Goal: Check status: Check status

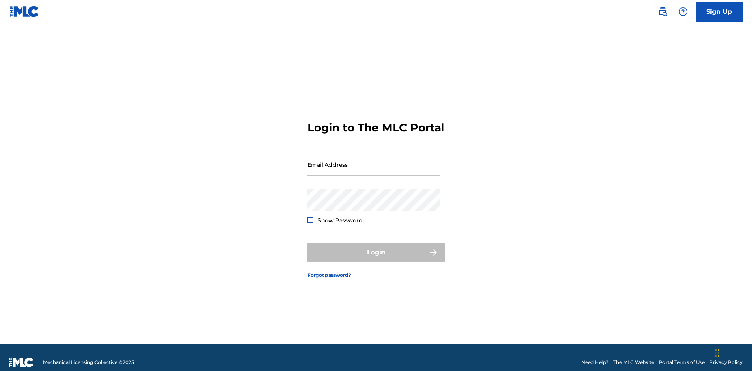
scroll to position [10, 0]
click at [374, 161] on input "Email Address" at bounding box center [374, 165] width 132 height 22
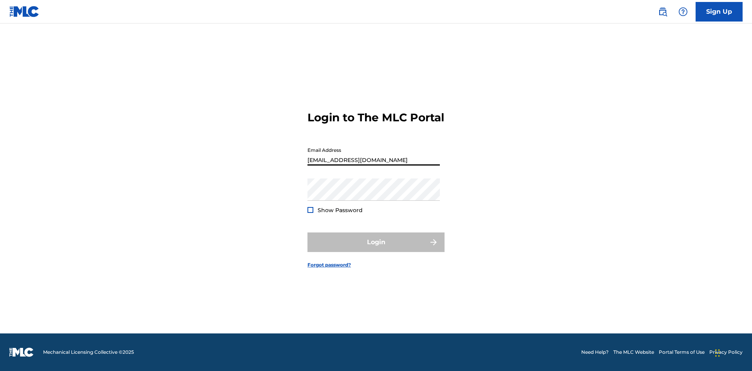
scroll to position [10, 0]
type input "[EMAIL_ADDRESS][DOMAIN_NAME]"
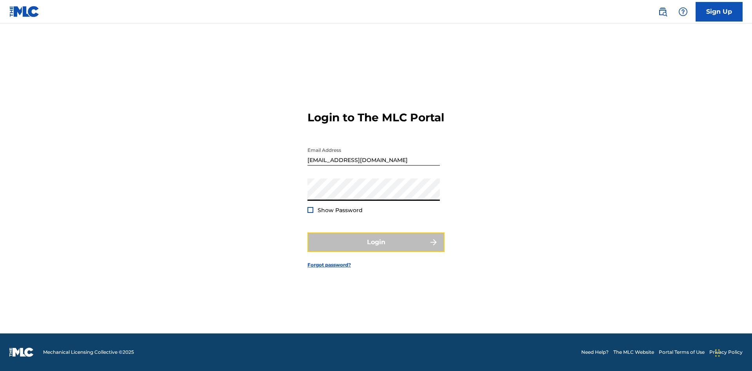
click at [376, 249] on button "Login" at bounding box center [376, 243] width 137 height 20
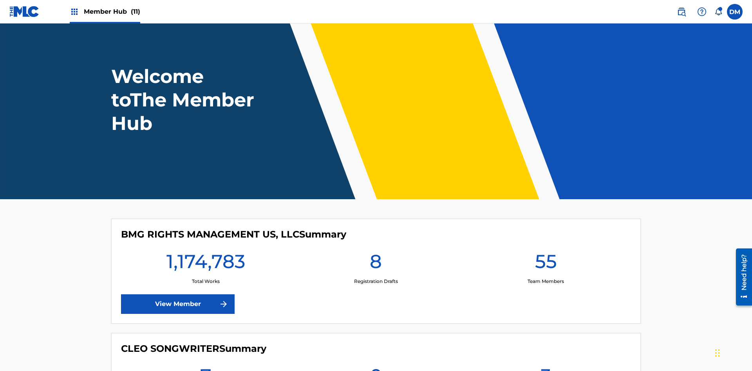
click at [112, 11] on span "Member Hub (11)" at bounding box center [112, 11] width 56 height 9
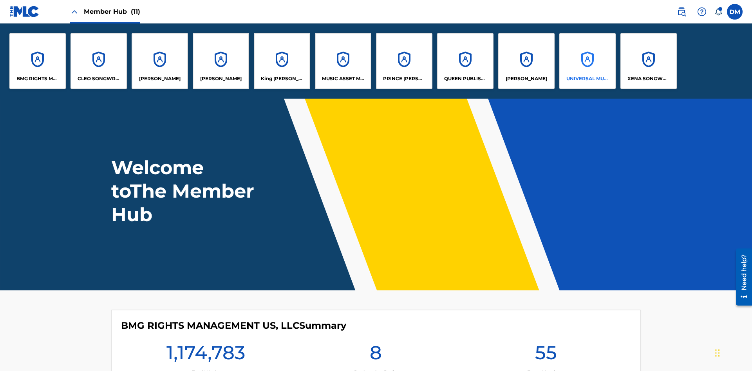
click at [587, 79] on p "UNIVERSAL MUSIC PUB GROUP" at bounding box center [588, 78] width 43 height 7
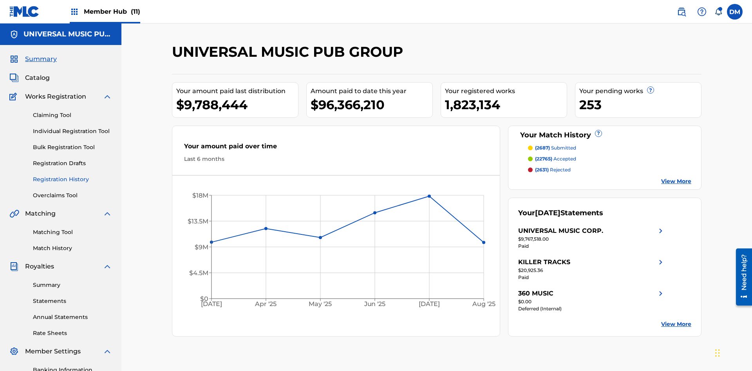
click at [72, 176] on link "Registration History" at bounding box center [72, 180] width 79 height 8
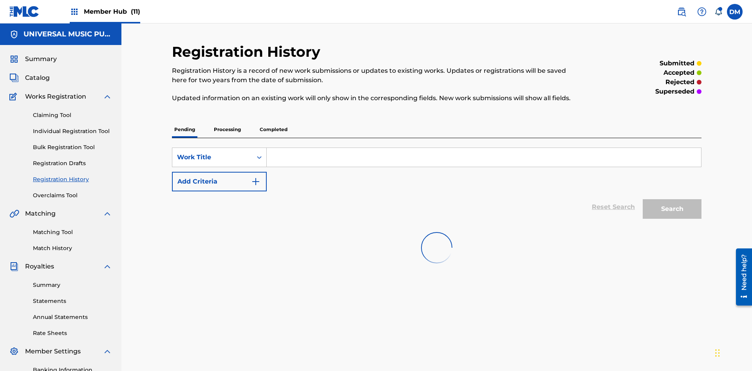
click at [227, 121] on p "Processing" at bounding box center [228, 129] width 32 height 16
click at [212, 153] on div "Work Title" at bounding box center [212, 157] width 71 height 9
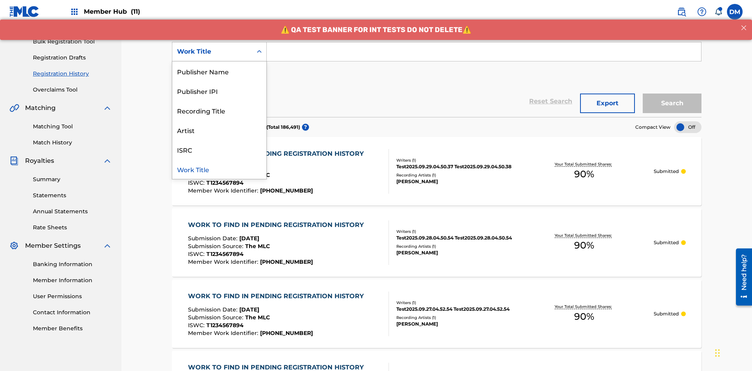
click at [219, 169] on div "Work Title" at bounding box center [219, 169] width 94 height 20
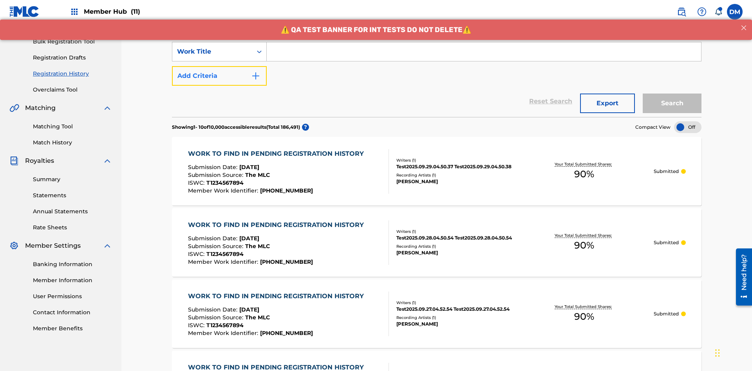
click at [219, 66] on button "Add Criteria" at bounding box center [219, 76] width 95 height 20
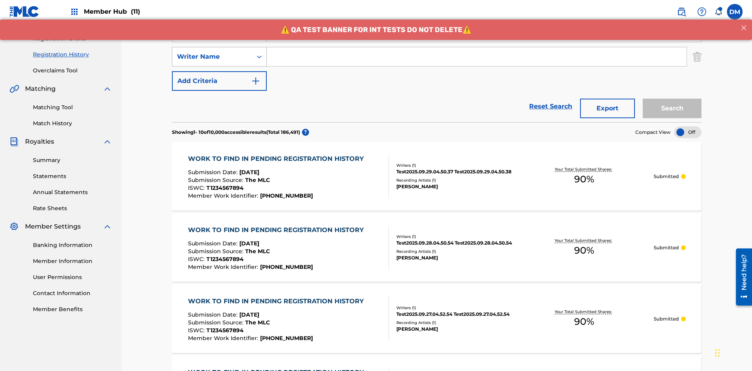
click at [212, 52] on div "Writer Name" at bounding box center [212, 56] width 71 height 9
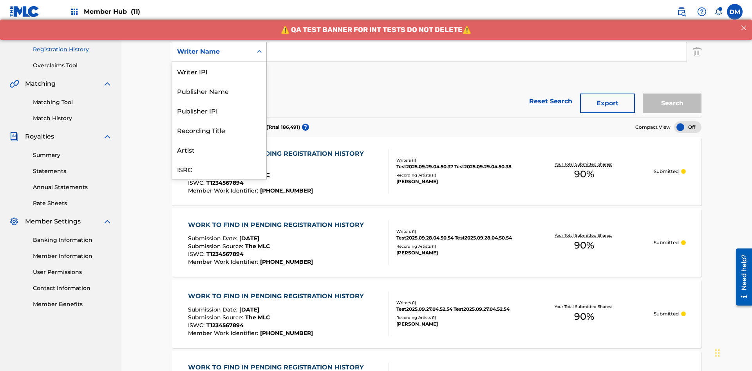
scroll to position [20, 0]
click at [219, 111] on div "Recording Title" at bounding box center [219, 111] width 94 height 20
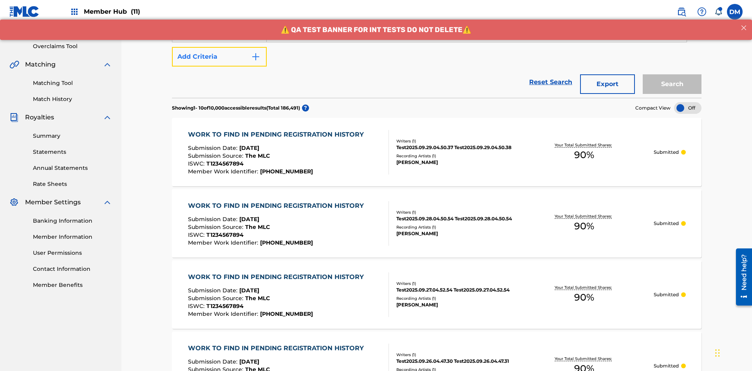
click at [219, 57] on button "Add Criteria" at bounding box center [219, 57] width 95 height 20
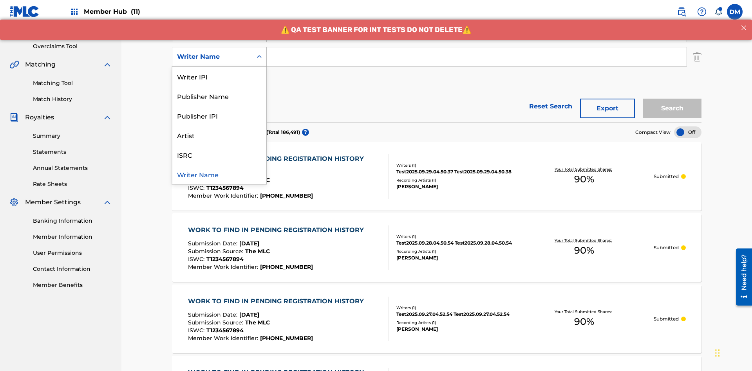
scroll to position [154, 0]
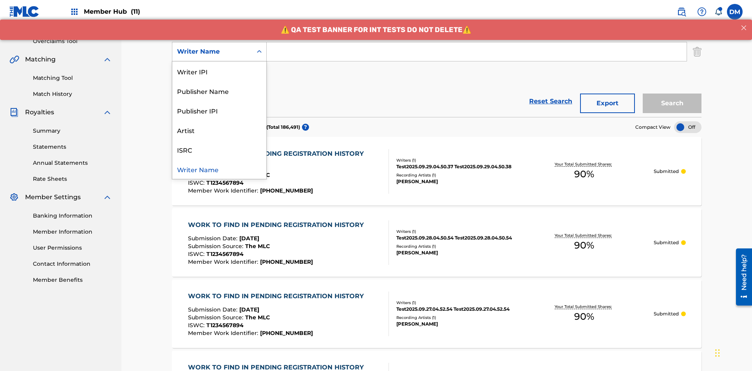
click at [219, 150] on div "ISRC" at bounding box center [219, 150] width 94 height 20
click at [219, 66] on button "Add Criteria" at bounding box center [219, 76] width 95 height 20
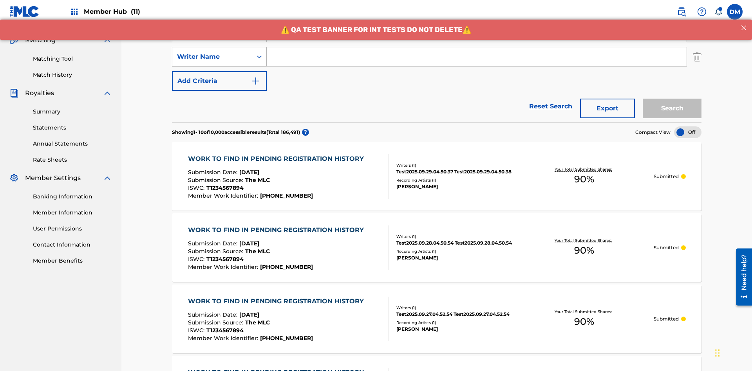
click at [212, 52] on div "Writer Name" at bounding box center [212, 56] width 71 height 9
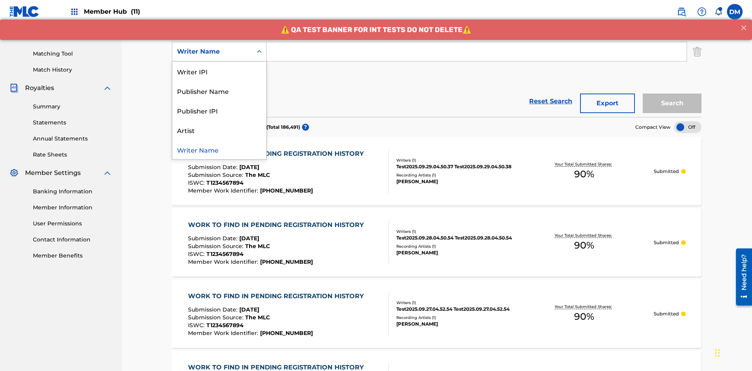
click at [219, 150] on div "Writer Name" at bounding box center [219, 150] width 94 height 20
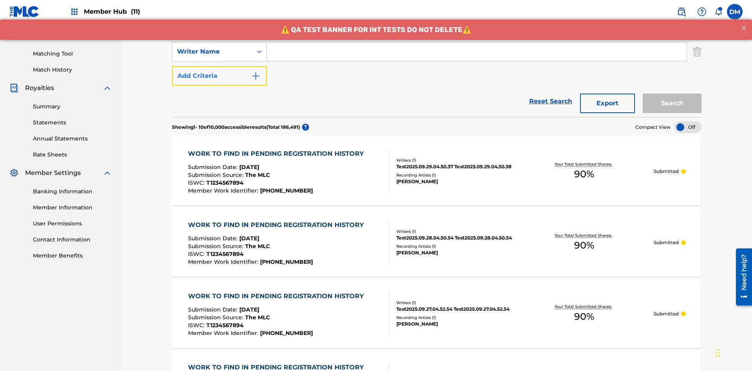
click at [219, 66] on button "Add Criteria" at bounding box center [219, 76] width 95 height 20
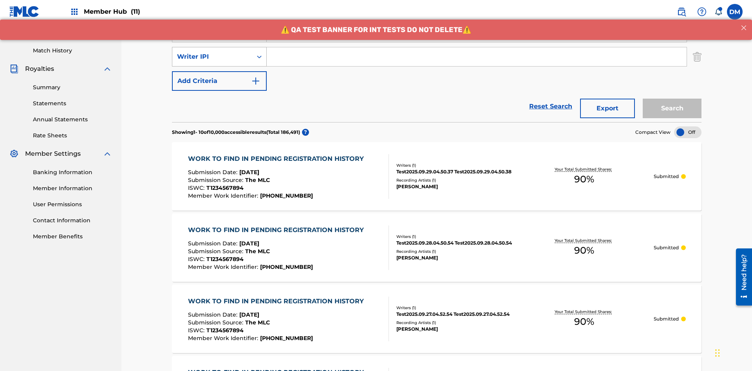
click at [212, 52] on div "Writer IPI" at bounding box center [212, 56] width 71 height 9
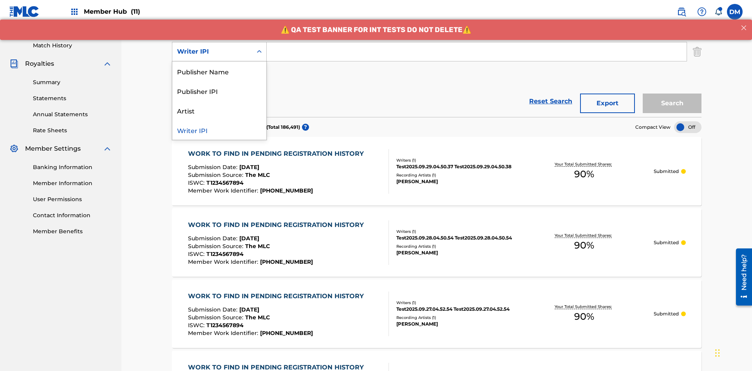
click at [219, 71] on div "Publisher Name" at bounding box center [219, 72] width 94 height 20
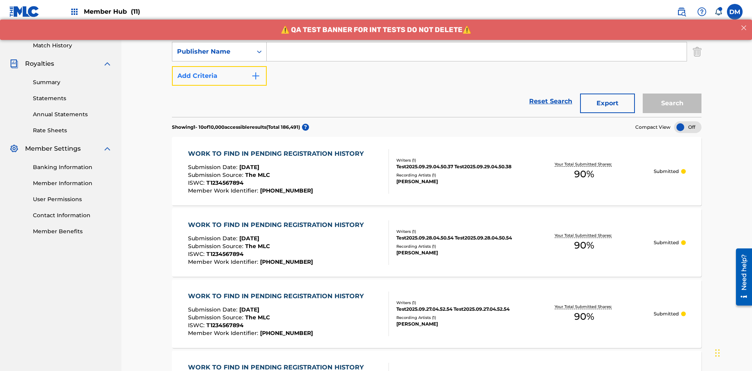
click at [219, 66] on button "Add Criteria" at bounding box center [219, 76] width 95 height 20
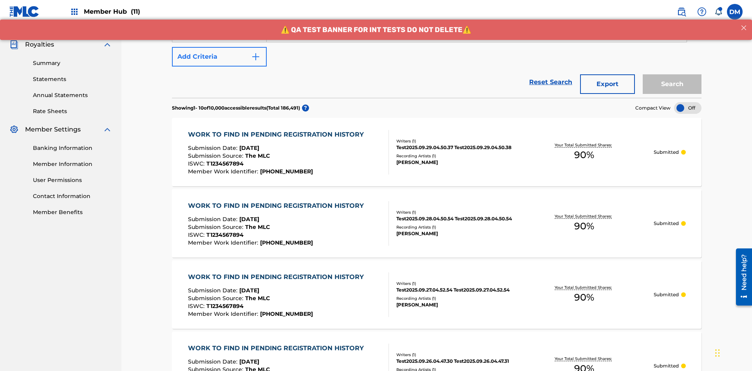
scroll to position [227, 0]
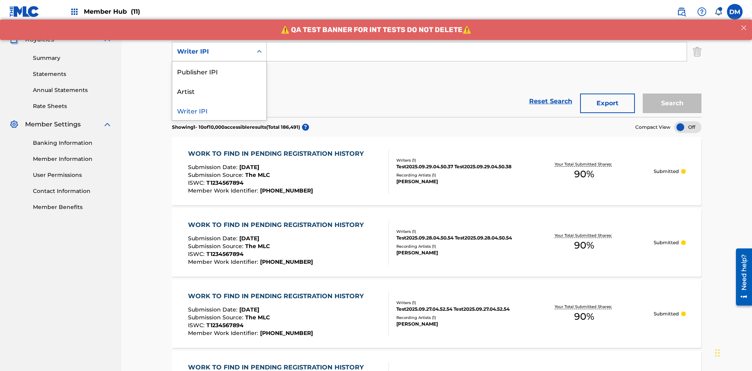
click at [219, 71] on div "Publisher IPI" at bounding box center [219, 72] width 94 height 20
click at [219, 66] on button "Add Criteria" at bounding box center [219, 76] width 95 height 20
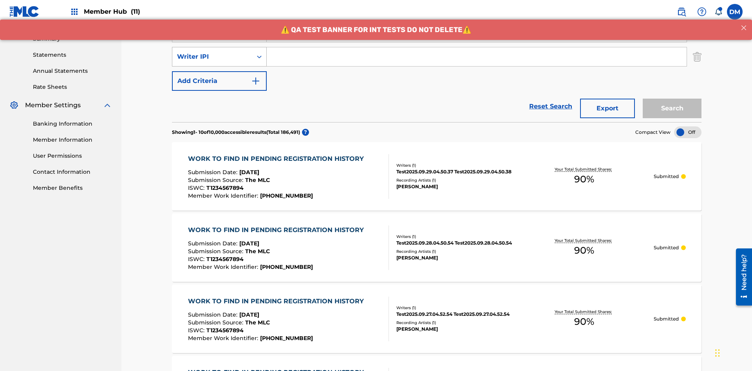
click at [212, 52] on div "Writer IPI" at bounding box center [212, 56] width 71 height 9
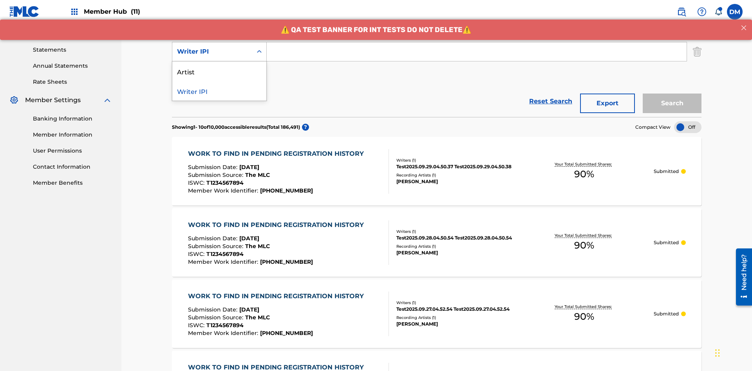
click at [219, 71] on div "Artist" at bounding box center [219, 72] width 94 height 20
click at [219, 66] on button "Add Criteria" at bounding box center [219, 76] width 95 height 20
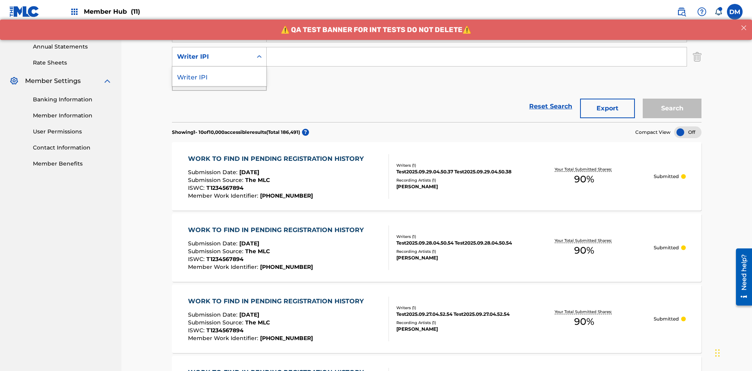
scroll to position [276, 0]
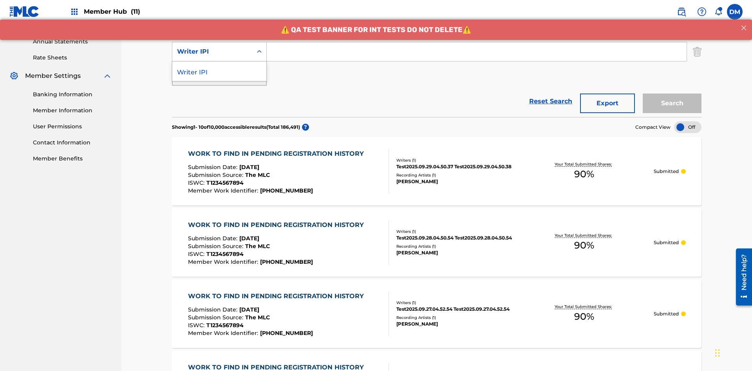
click at [219, 71] on div "Writer IPI" at bounding box center [219, 72] width 94 height 20
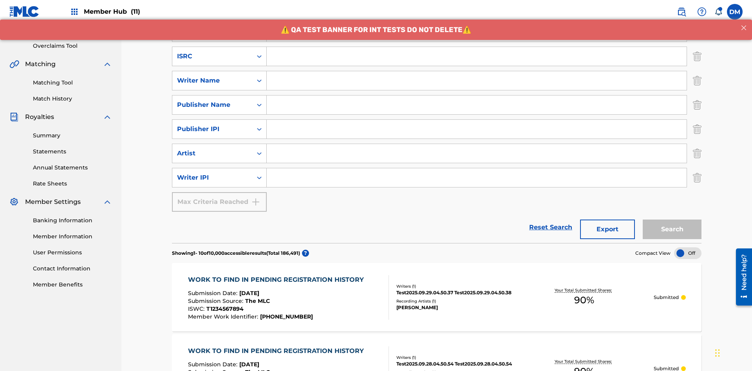
click at [477, 56] on input "Search Form" at bounding box center [477, 56] width 420 height 19
type input "AA3123123123"
click at [484, 17] on input "Search Form" at bounding box center [484, 7] width 435 height 19
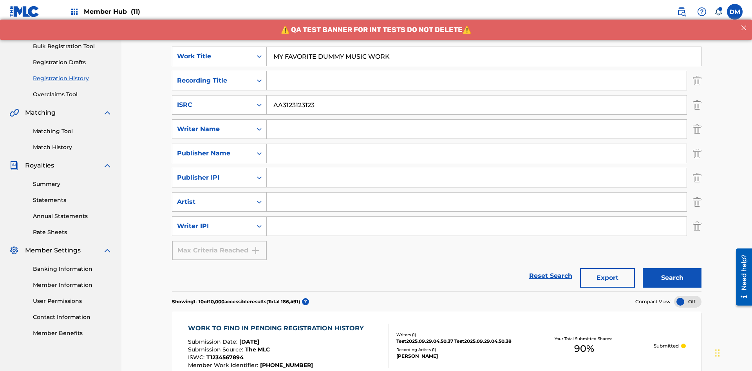
type input "MY FAVORITE DUMMY MUSIC WORK"
click at [477, 120] on input "Search Form" at bounding box center [477, 129] width 420 height 19
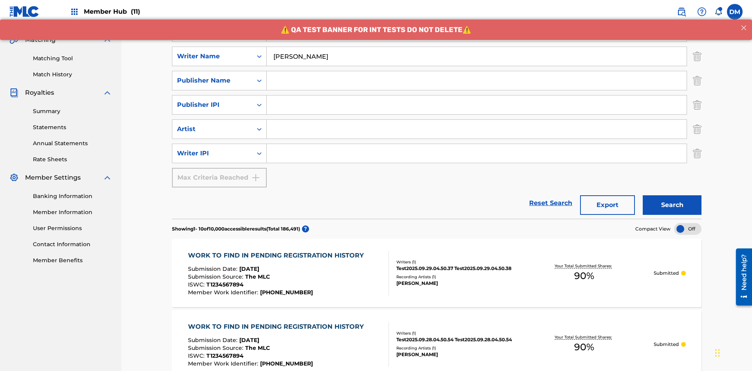
type input "[PERSON_NAME]"
click at [477, 144] on input "Search Form" at bounding box center [477, 153] width 420 height 19
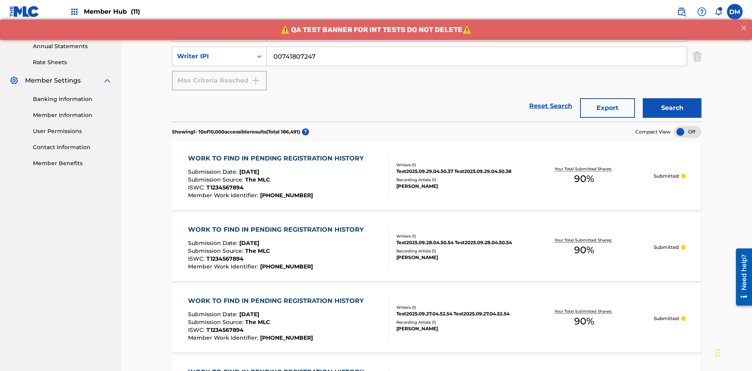
type input "00741807247"
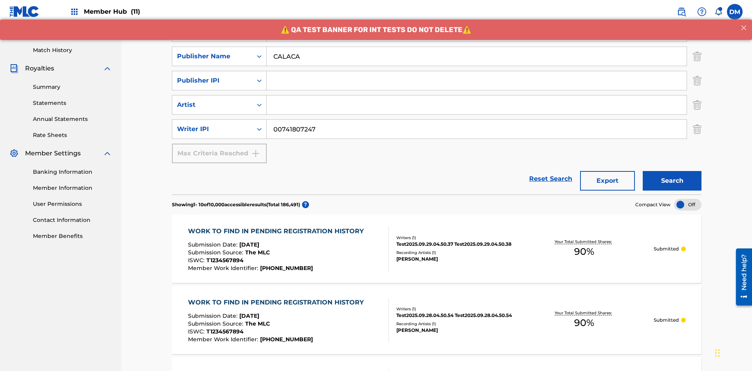
type input "CALACA"
click at [477, 71] on input "Search Form" at bounding box center [477, 80] width 420 height 19
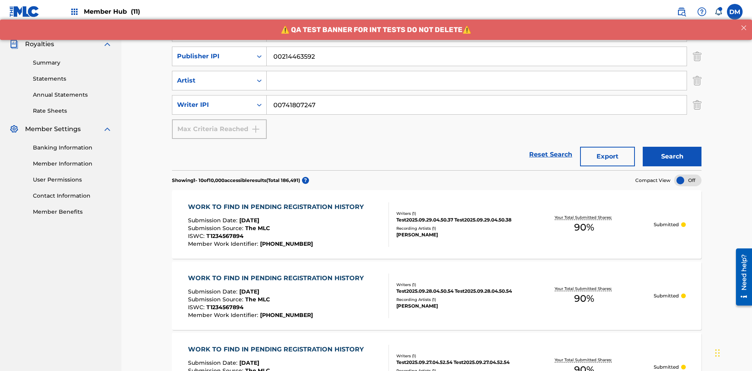
type input "00214463592"
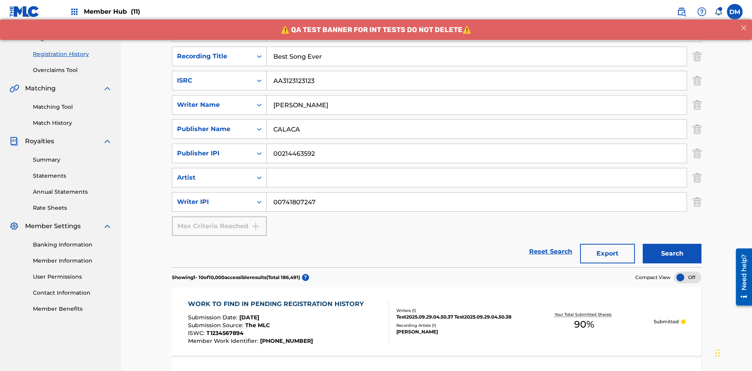
type input "Best Song Ever"
click at [477, 168] on input "Search Form" at bounding box center [477, 177] width 420 height 19
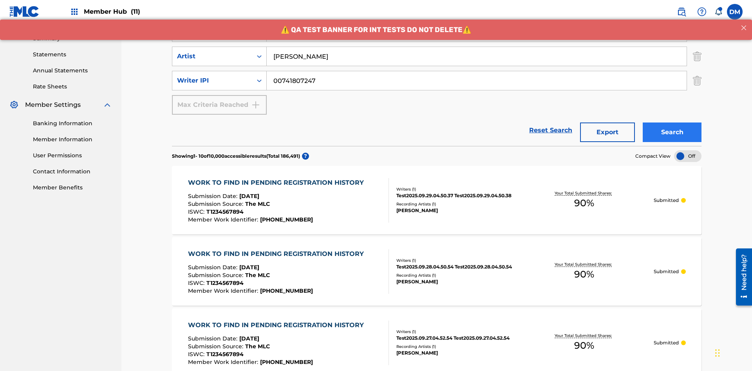
type input "[PERSON_NAME]"
click at [672, 123] on button "Search" at bounding box center [672, 133] width 59 height 20
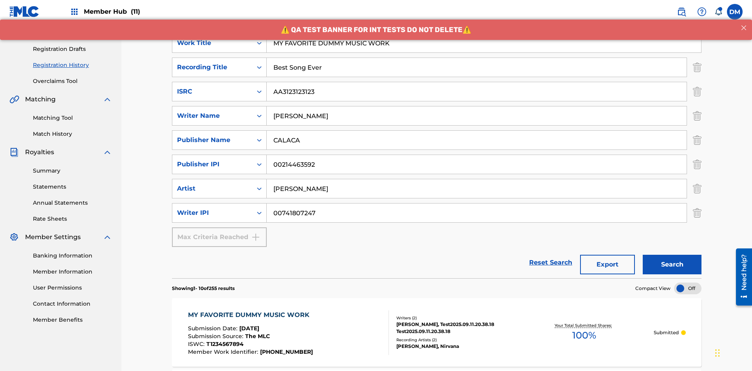
click at [250, 311] on div "MY FAVORITE DUMMY MUSIC WORK" at bounding box center [250, 315] width 125 height 9
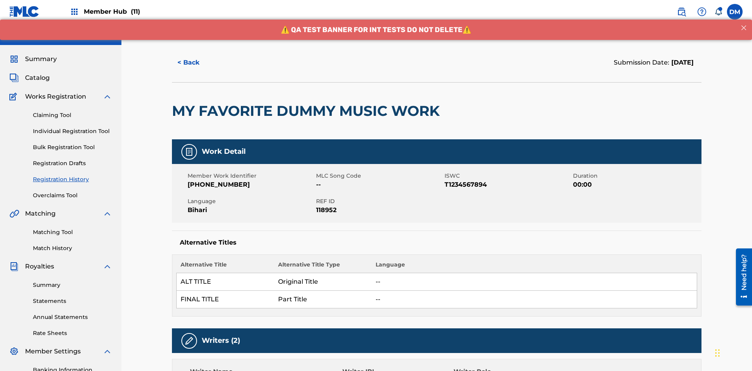
scroll to position [538, 0]
